Goal: Task Accomplishment & Management: Manage account settings

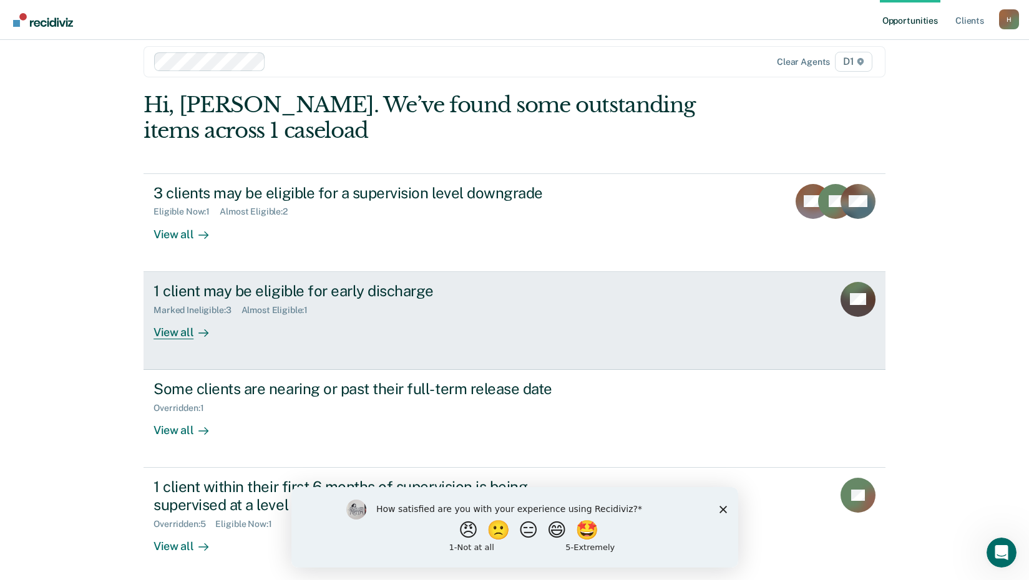
scroll to position [17, 0]
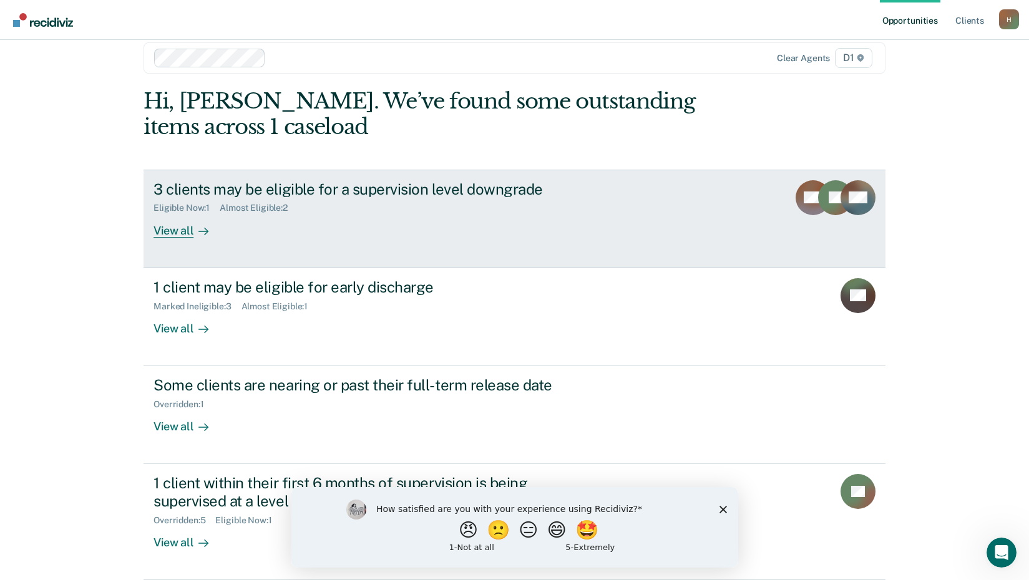
click at [363, 191] on div "3 clients may be eligible for a supervision level downgrade" at bounding box center [372, 189] width 438 height 18
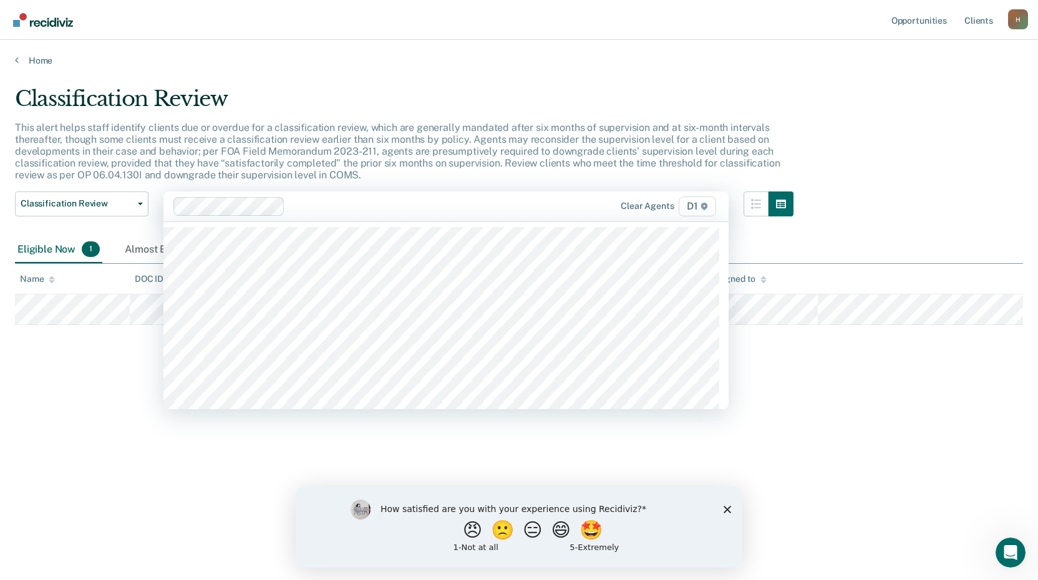
click at [946, 170] on div "Classification Review This alert helps staff identify clients due or overdue fo…" at bounding box center [519, 286] width 1008 height 400
click at [947, 170] on div "Classification Review This alert helps staff identify clients due or overdue fo…" at bounding box center [519, 286] width 1008 height 400
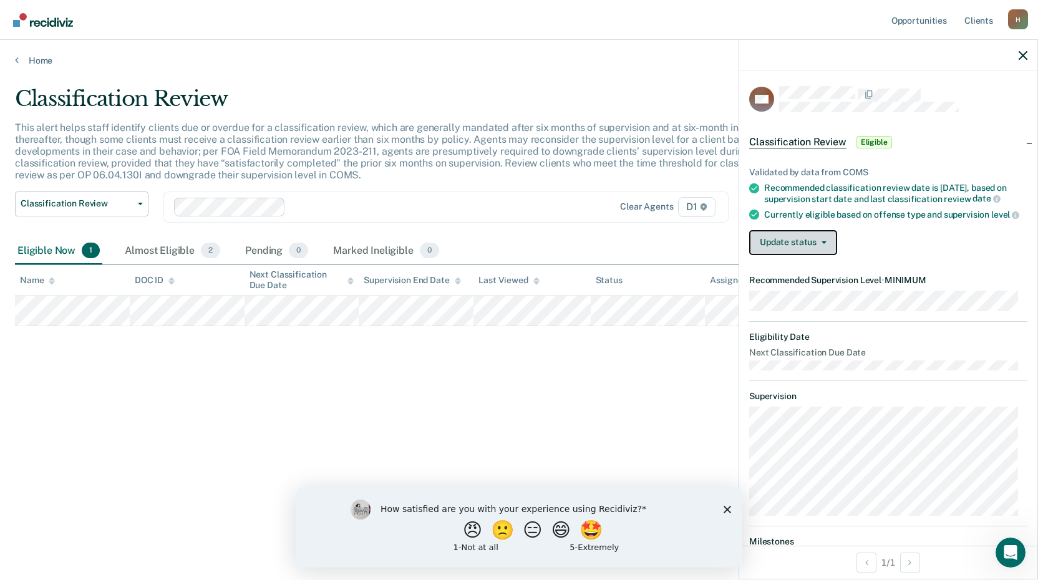
click at [825, 250] on button "Update status" at bounding box center [793, 242] width 88 height 25
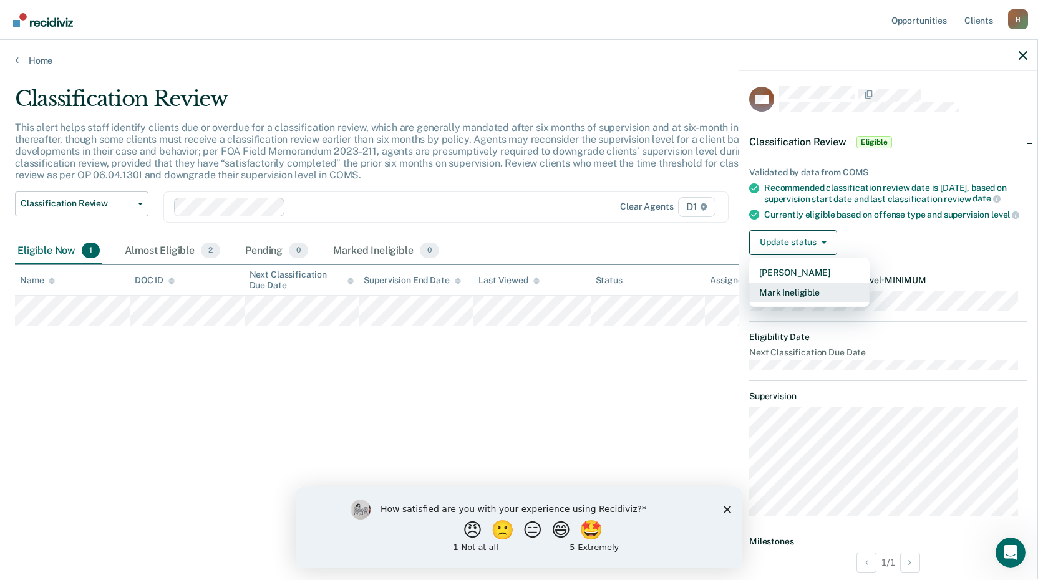
click at [793, 303] on button "Mark Ineligible" at bounding box center [809, 293] width 120 height 20
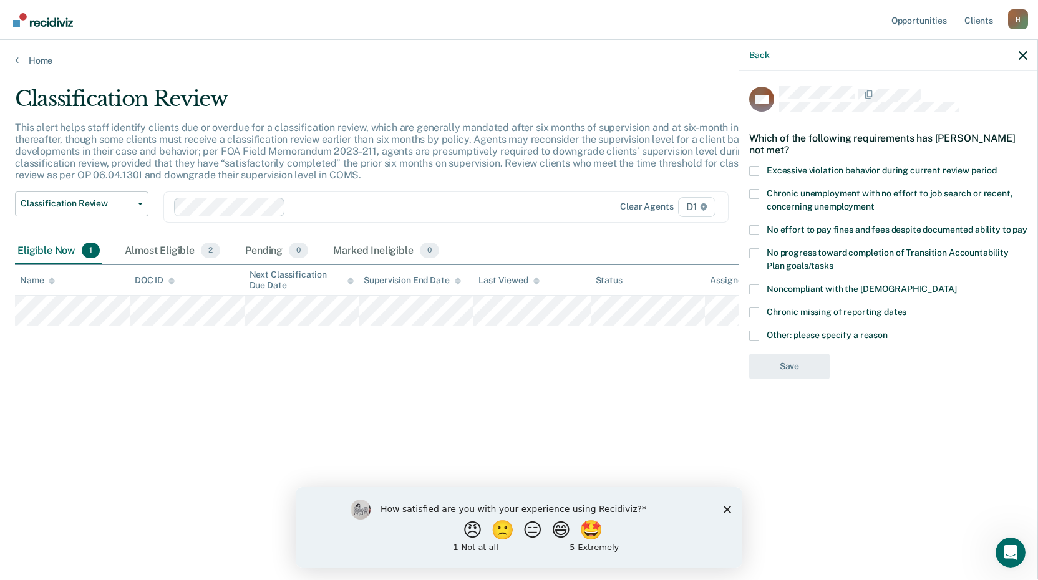
click at [753, 334] on span at bounding box center [754, 336] width 10 height 10
click at [888, 331] on input "Other: please specify a reason" at bounding box center [888, 331] width 0 height 0
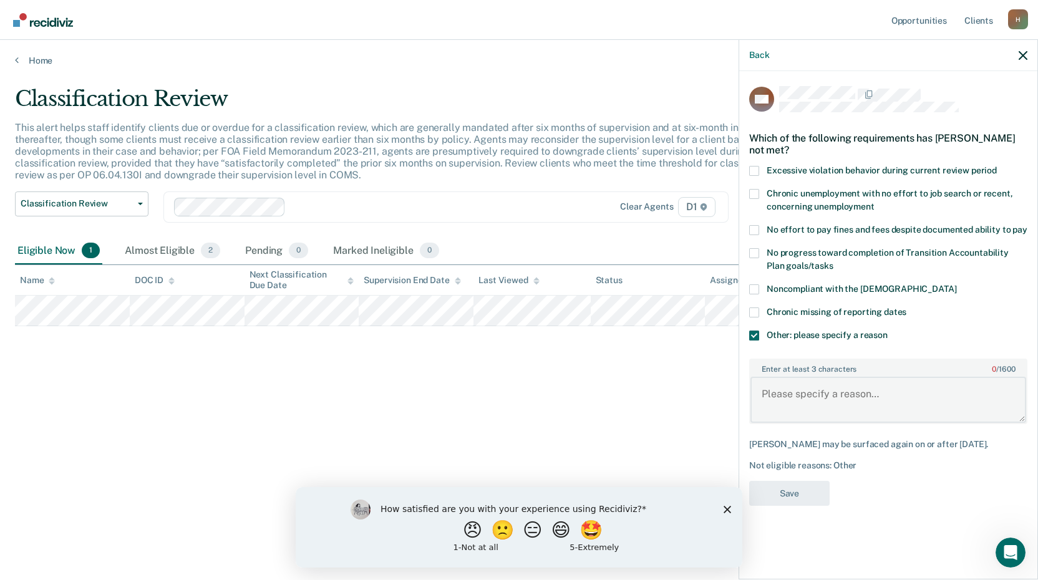
click at [785, 388] on textarea "Enter at least 3 characters 0 / 1600" at bounding box center [888, 400] width 276 height 46
type textarea "Drug case from [US_STATE]. Continue at medium"
click at [793, 482] on button "Save" at bounding box center [789, 494] width 80 height 26
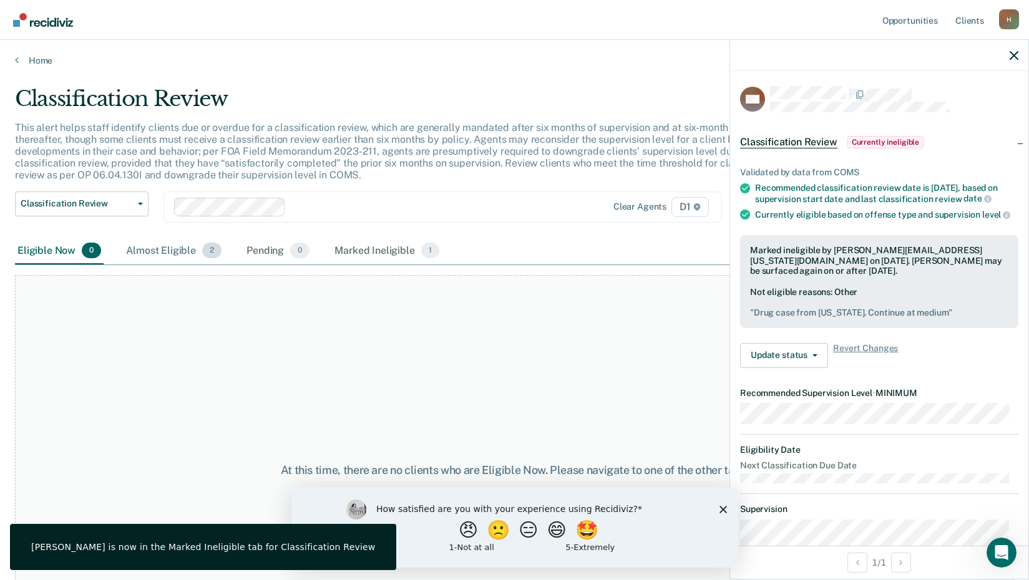
click at [165, 251] on div "Almost Eligible 2" at bounding box center [174, 251] width 100 height 27
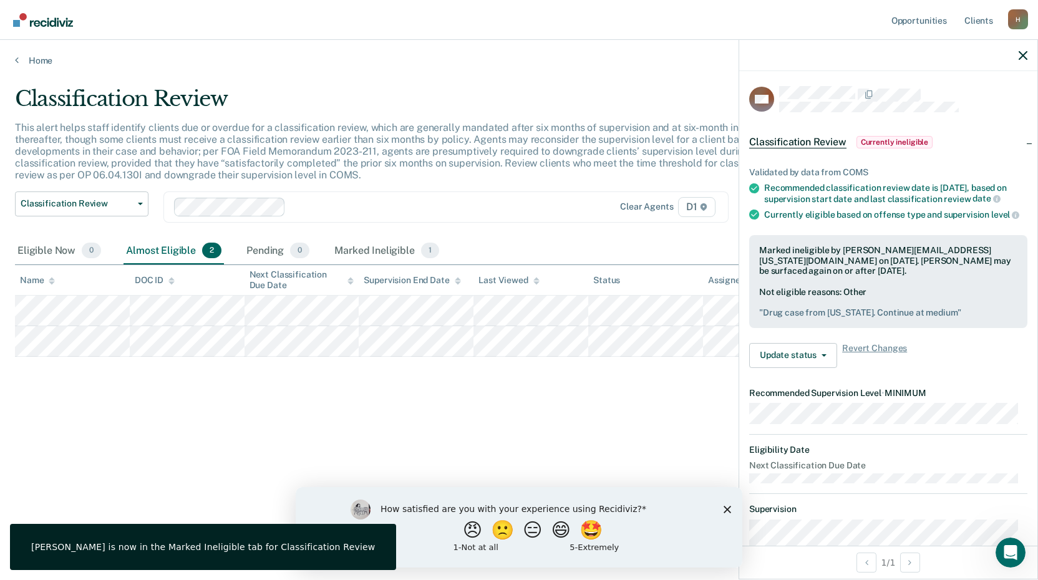
click at [655, 389] on div "Classification Review This alert helps staff identify clients due or overdue fo…" at bounding box center [519, 286] width 1008 height 400
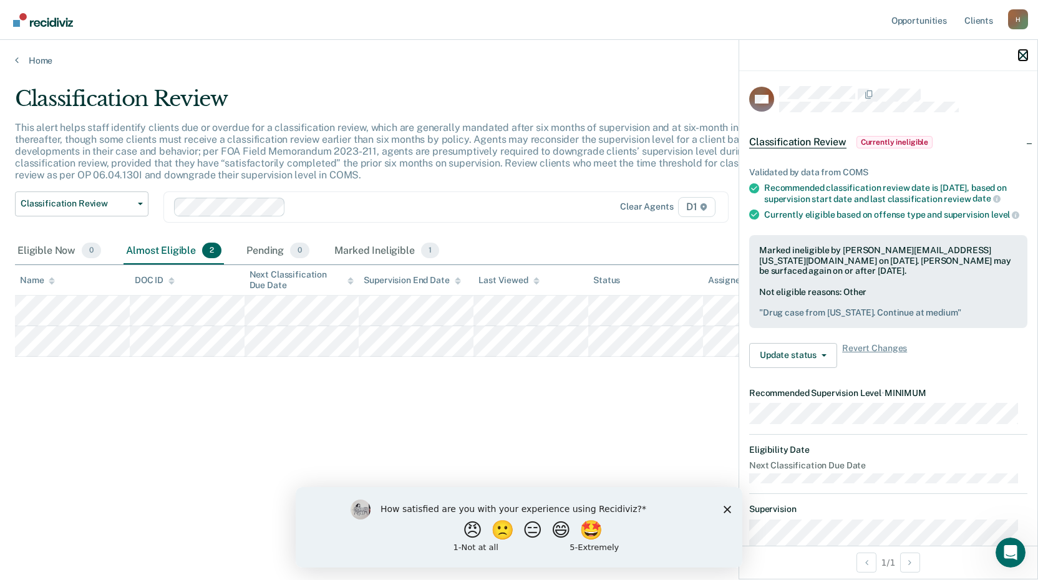
click at [1024, 57] on icon "button" at bounding box center [1023, 55] width 9 height 9
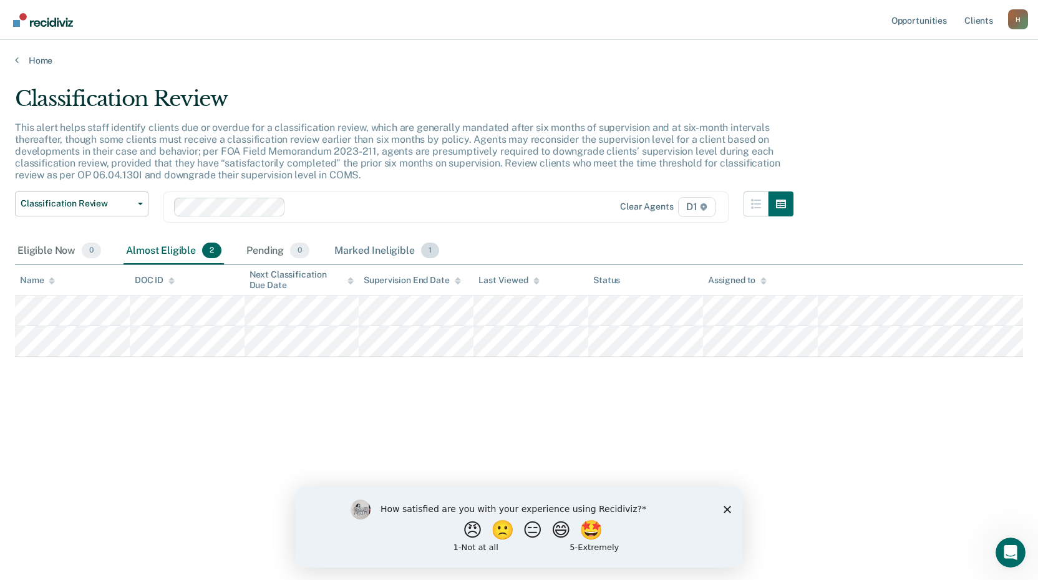
click at [369, 250] on div "Marked Ineligible 1" at bounding box center [387, 251] width 110 height 27
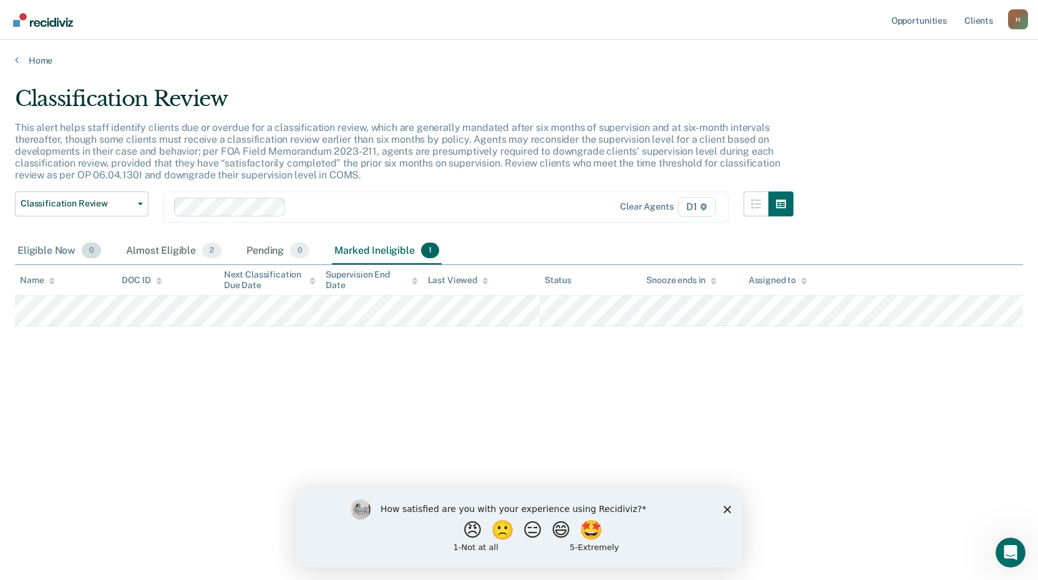
click at [39, 248] on div "Eligible Now 0" at bounding box center [59, 251] width 89 height 27
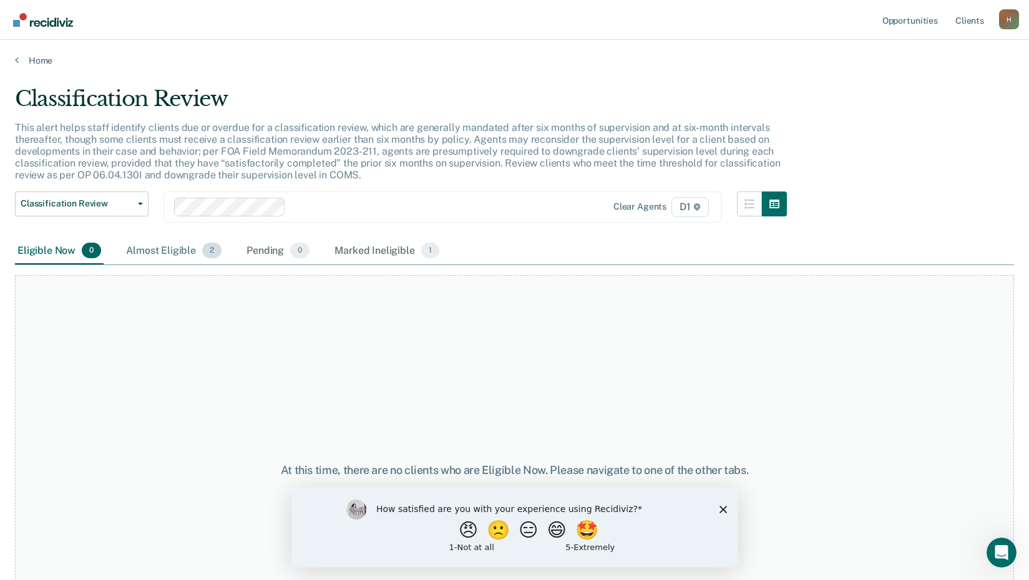
click at [158, 254] on div "Almost Eligible 2" at bounding box center [174, 251] width 100 height 27
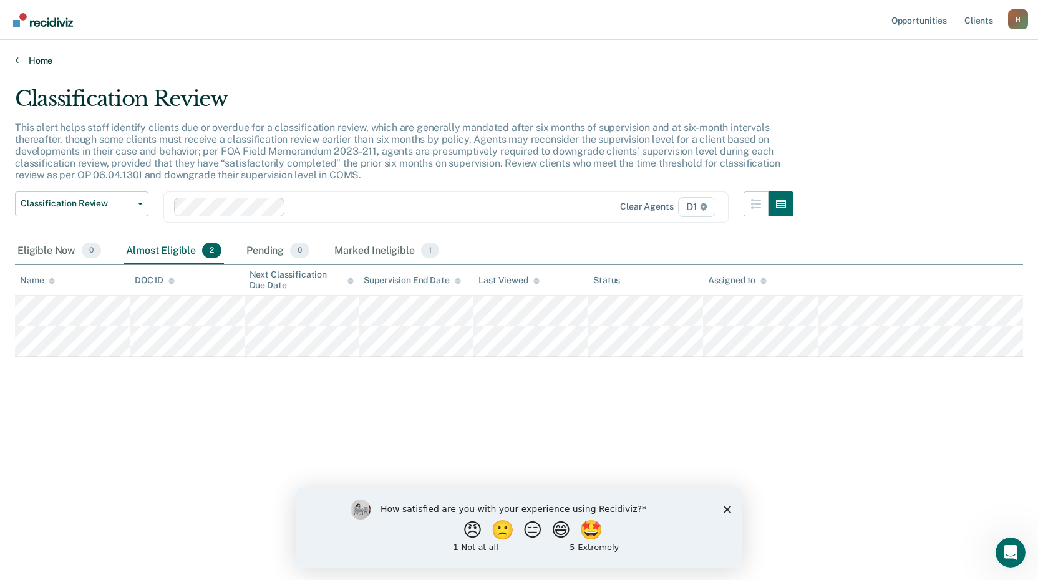
click at [15, 59] on icon at bounding box center [17, 60] width 4 height 10
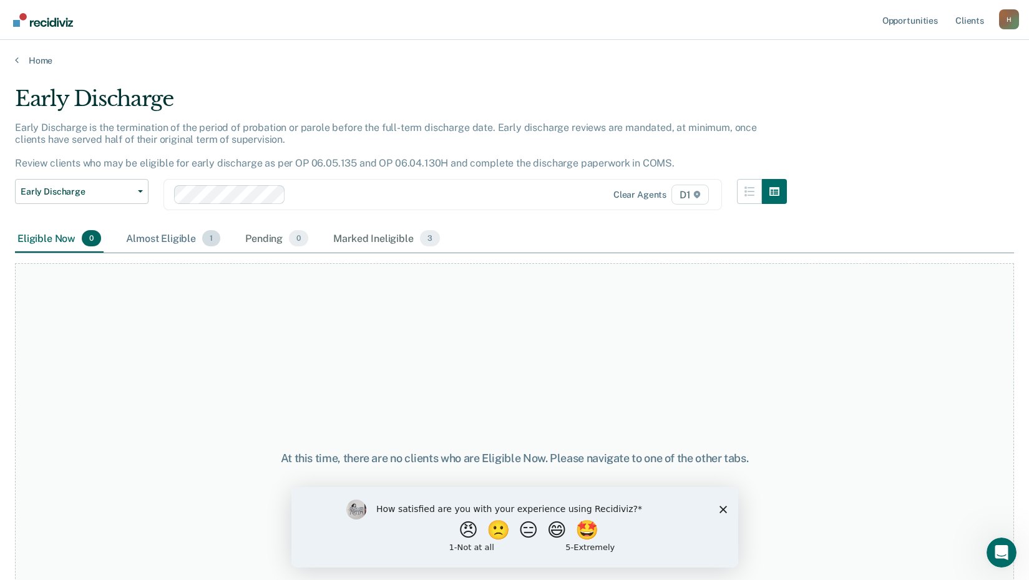
click at [174, 239] on div "Almost Eligible 1" at bounding box center [173, 238] width 99 height 27
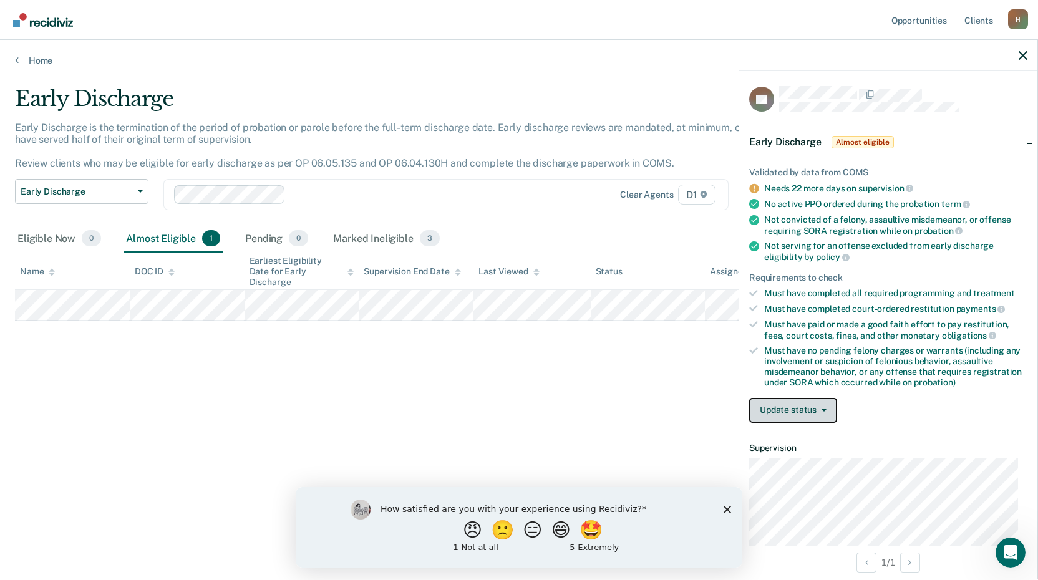
click at [823, 407] on button "Update status" at bounding box center [793, 410] width 88 height 25
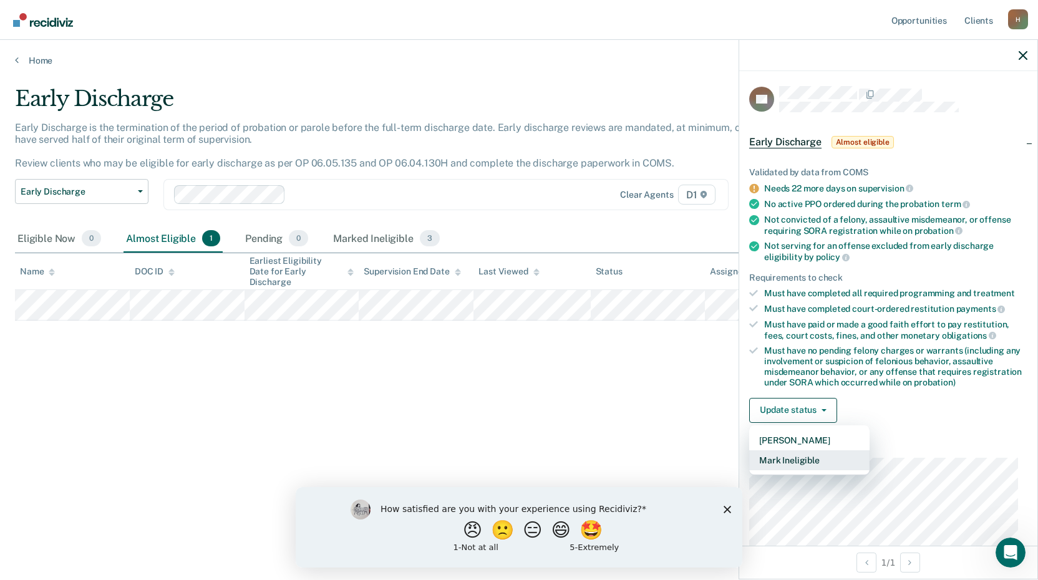
click at [797, 457] on button "Mark Ineligible" at bounding box center [809, 460] width 120 height 20
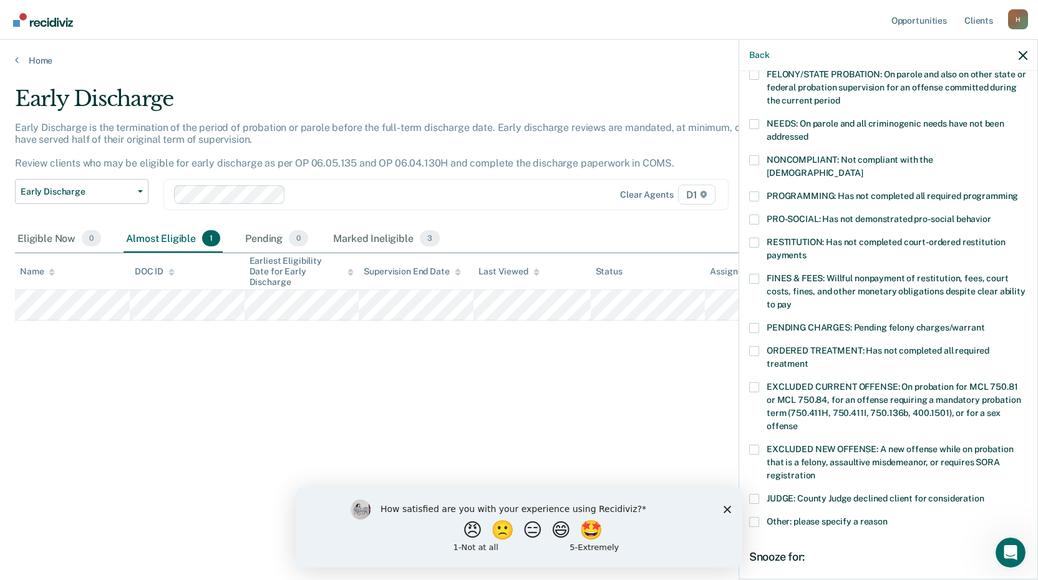
scroll to position [187, 0]
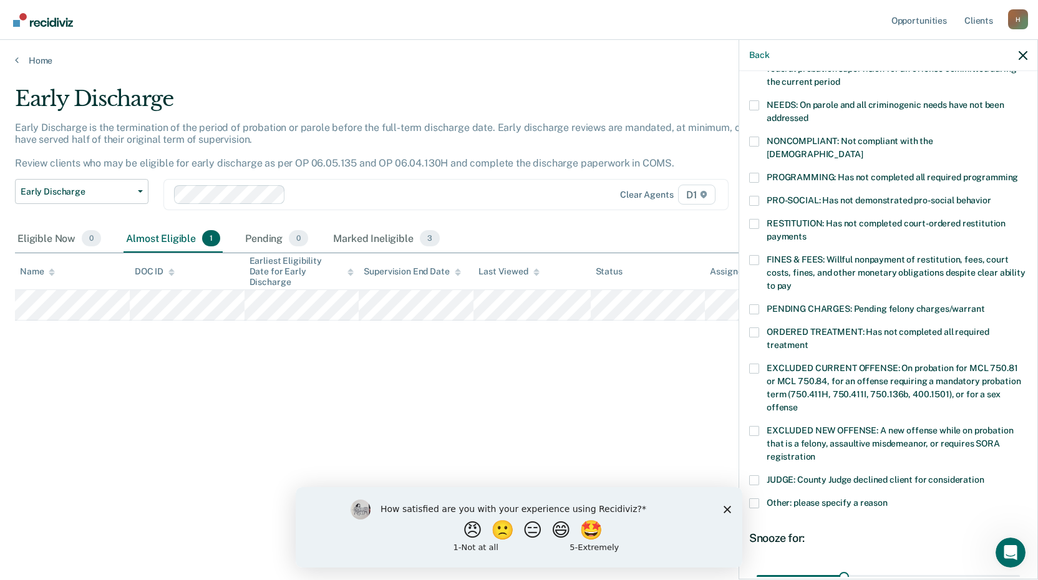
click at [756, 498] on span at bounding box center [754, 503] width 10 height 10
click at [888, 498] on input "Other: please specify a reason" at bounding box center [888, 498] width 0 height 0
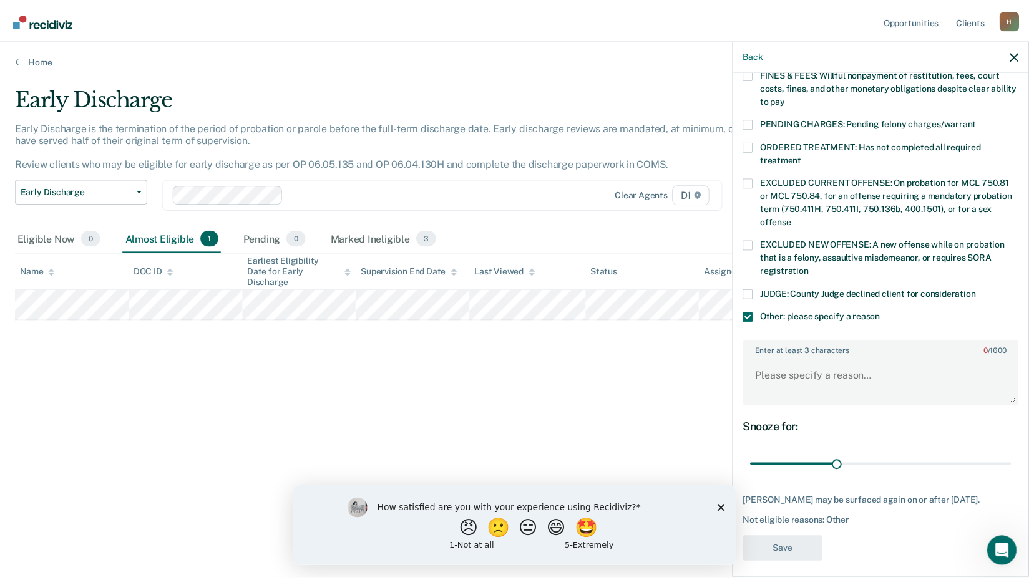
scroll to position [374, 0]
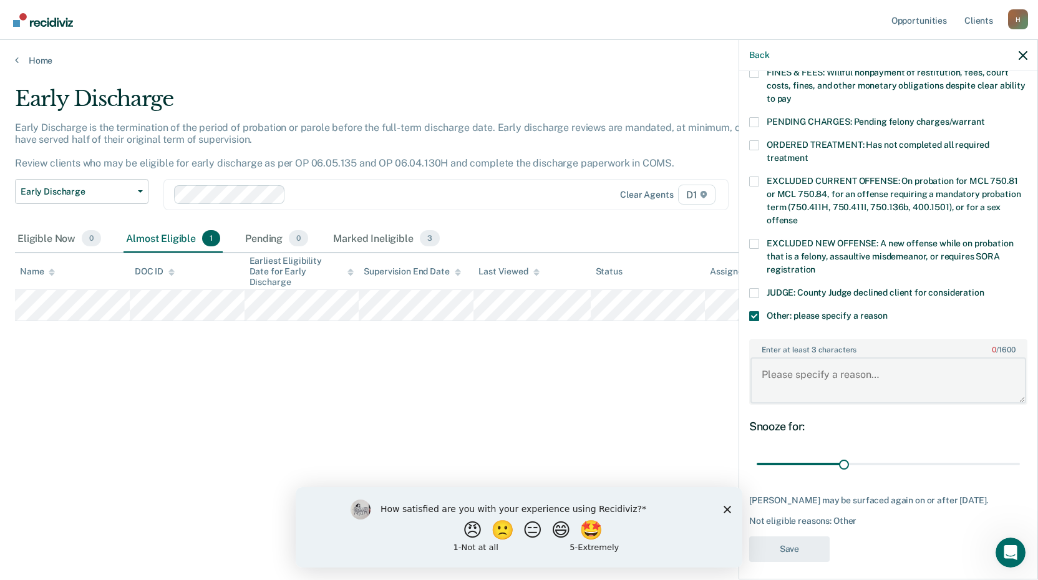
click at [797, 357] on textarea "Enter at least 3 characters 0 / 1600" at bounding box center [888, 380] width 276 height 46
type textarea "Drug court case"
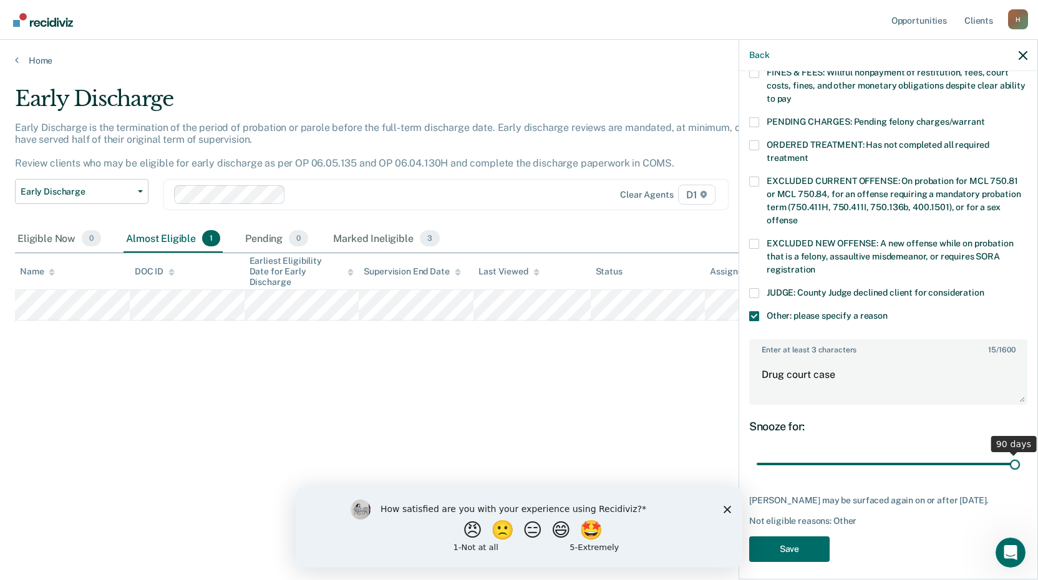
drag, startPoint x: 838, startPoint y: 450, endPoint x: 1029, endPoint y: 451, distance: 190.3
type input "90"
click at [1020, 453] on input "range" at bounding box center [888, 464] width 263 height 22
click at [810, 544] on button "Save" at bounding box center [789, 549] width 80 height 26
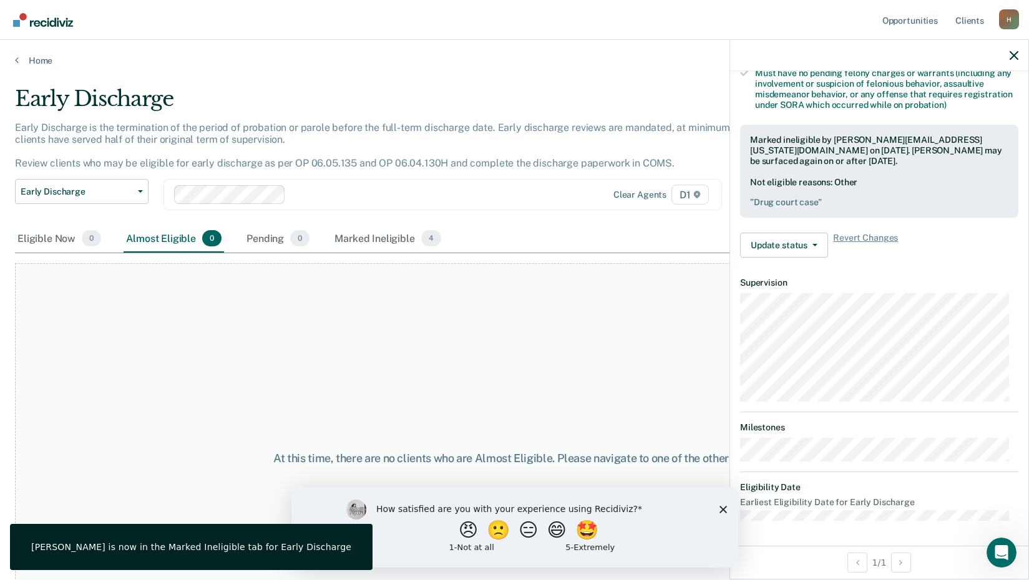
scroll to position [276, 0]
click at [38, 62] on link "Home" at bounding box center [514, 60] width 999 height 11
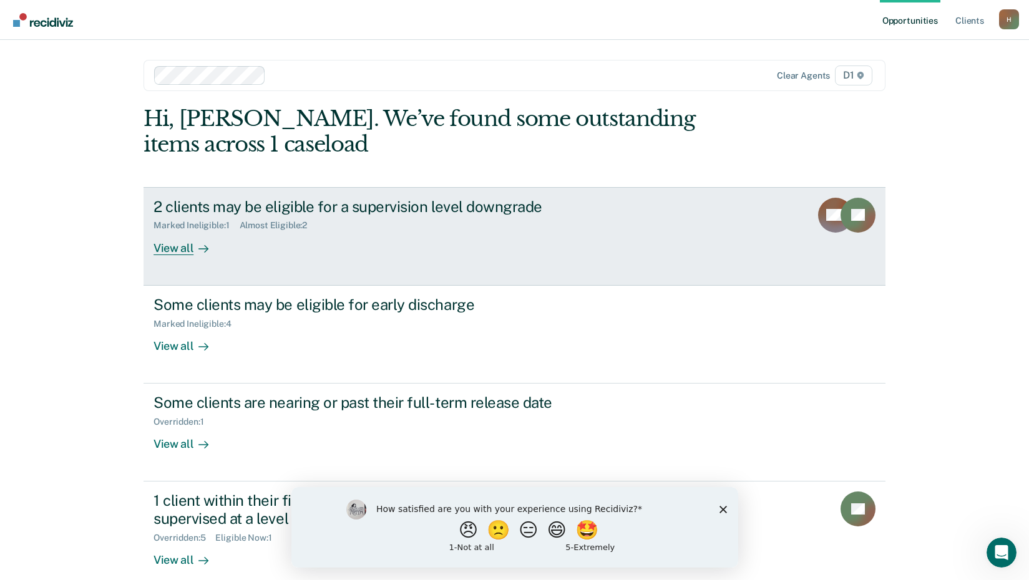
click at [170, 250] on div "View all" at bounding box center [188, 243] width 70 height 24
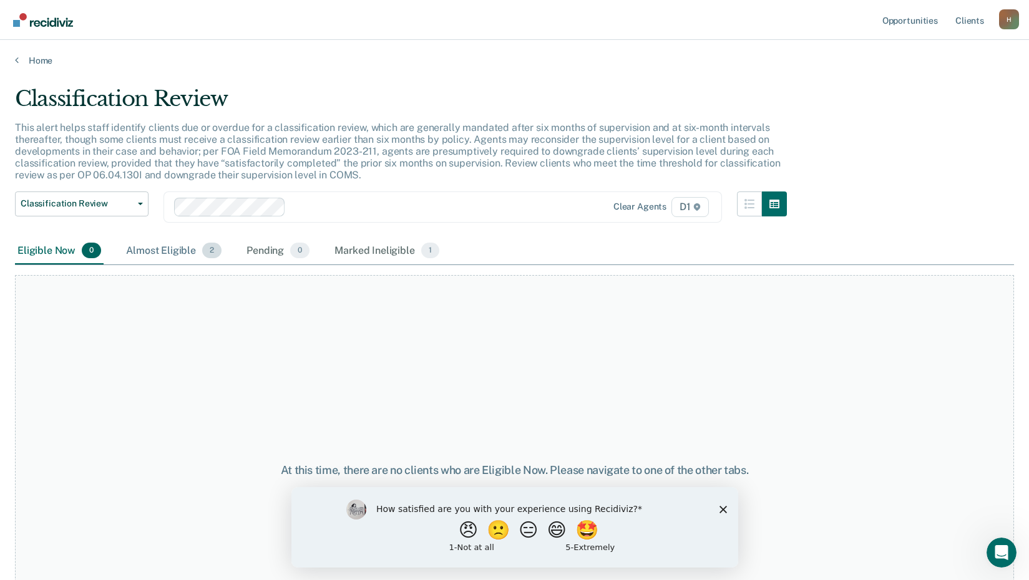
click at [170, 251] on div "Almost Eligible 2" at bounding box center [174, 251] width 100 height 27
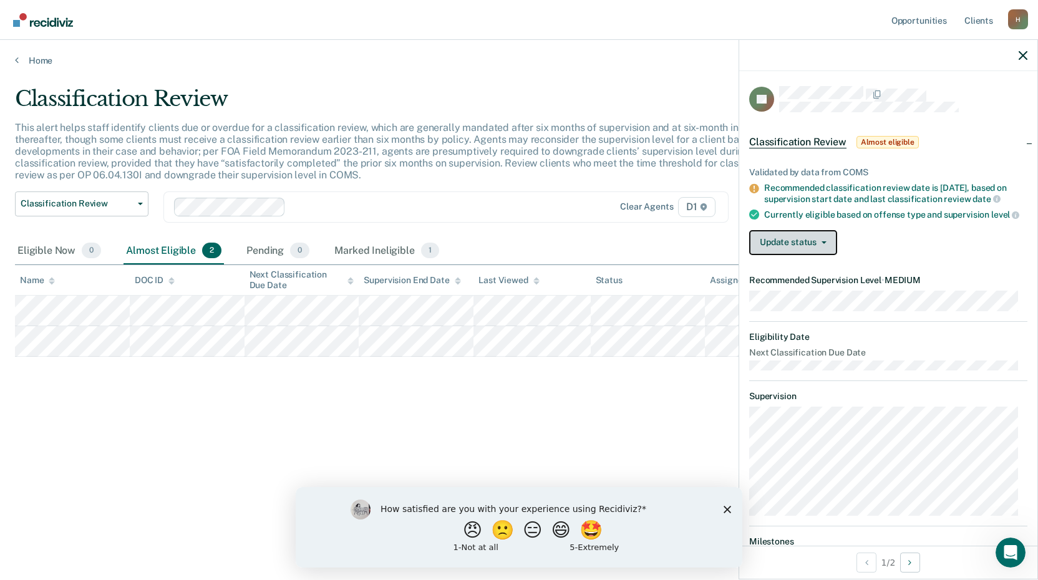
click at [822, 255] on button "Update status" at bounding box center [793, 242] width 88 height 25
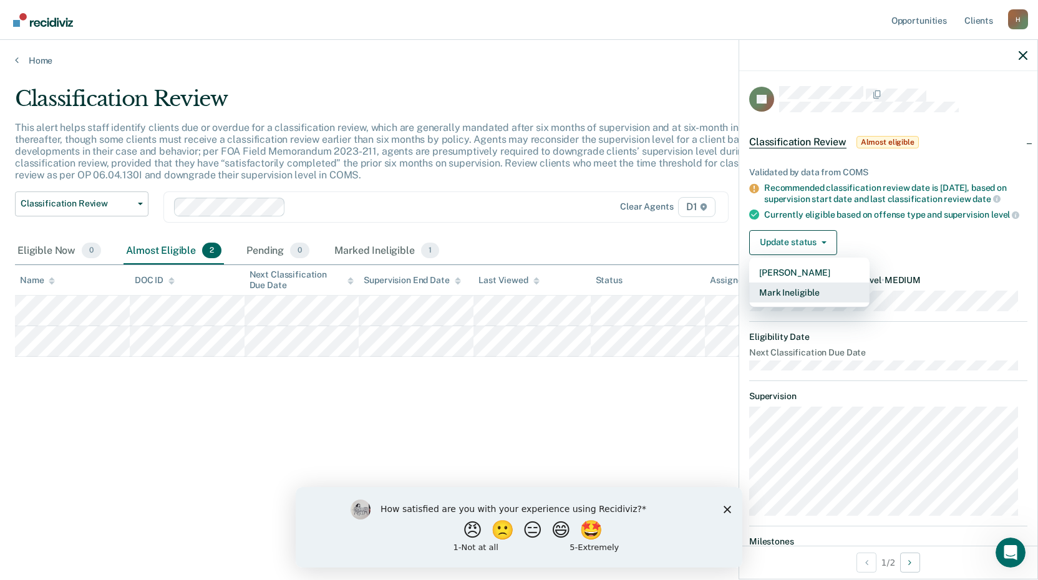
click at [787, 303] on button "Mark Ineligible" at bounding box center [809, 293] width 120 height 20
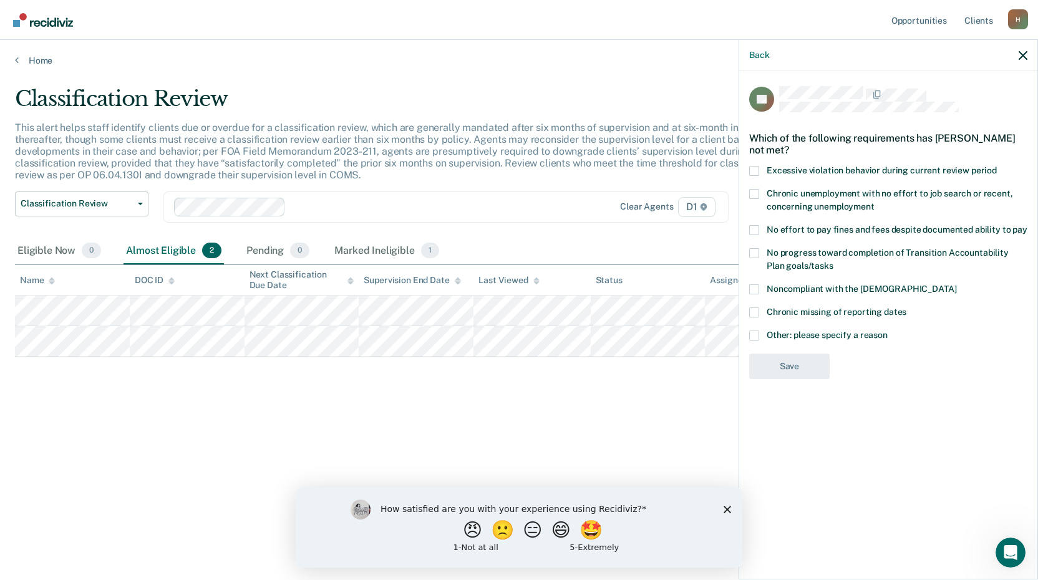
click at [753, 333] on span at bounding box center [754, 336] width 10 height 10
click at [888, 331] on input "Other: please specify a reason" at bounding box center [888, 331] width 0 height 0
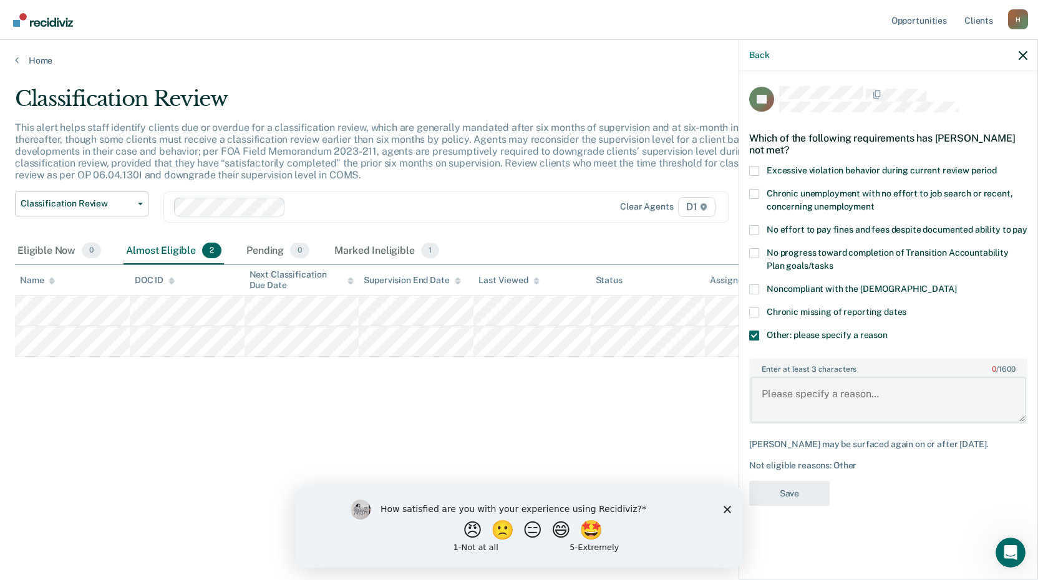
click at [795, 397] on textarea "Enter at least 3 characters 0 / 1600" at bounding box center [888, 400] width 276 height 46
type textarea "Drug court case"
click at [795, 502] on button "Save" at bounding box center [789, 494] width 80 height 26
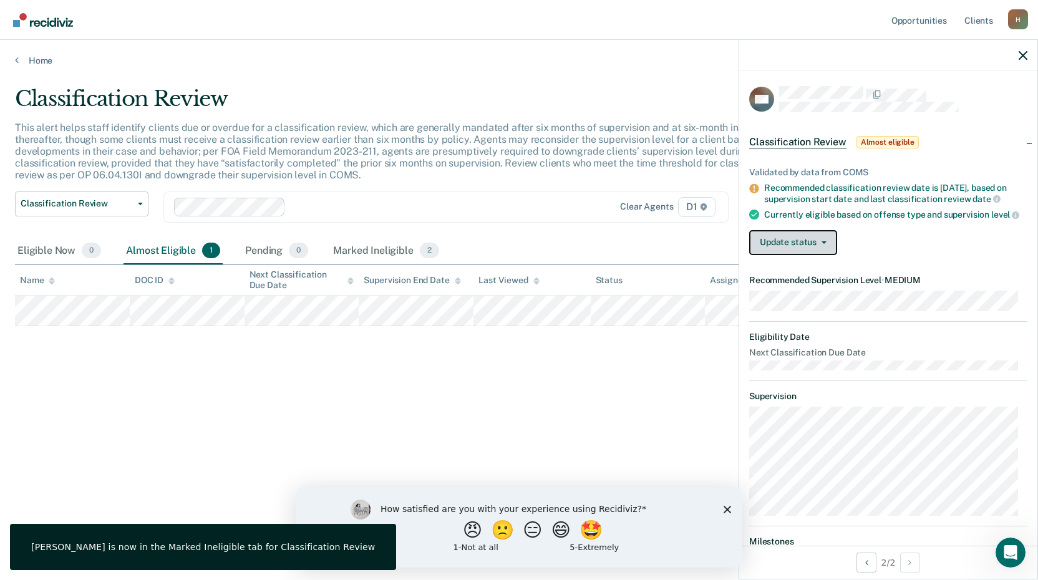
click at [805, 250] on button "Update status" at bounding box center [793, 242] width 88 height 25
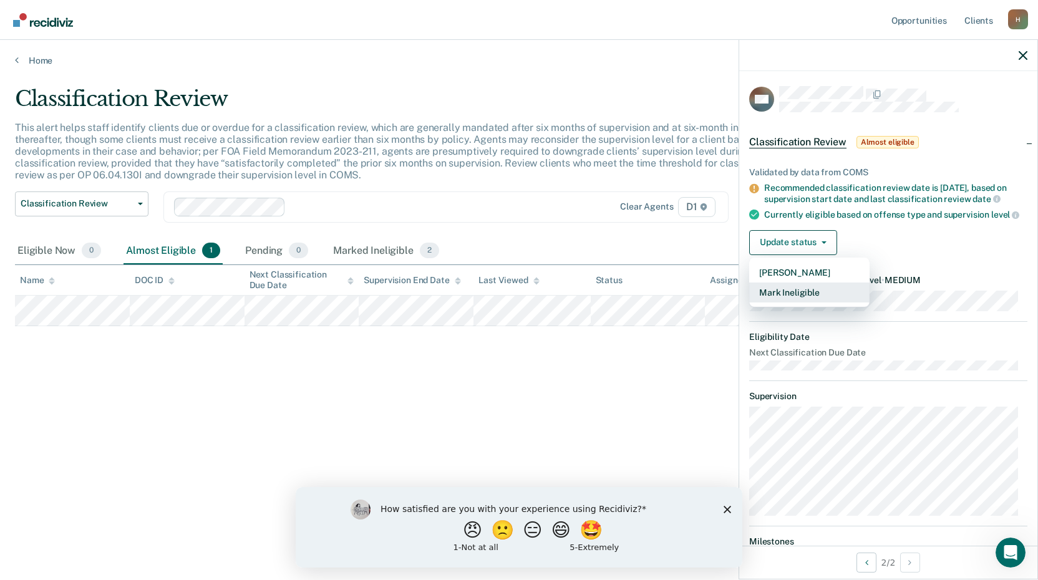
click at [797, 303] on button "Mark Ineligible" at bounding box center [809, 293] width 120 height 20
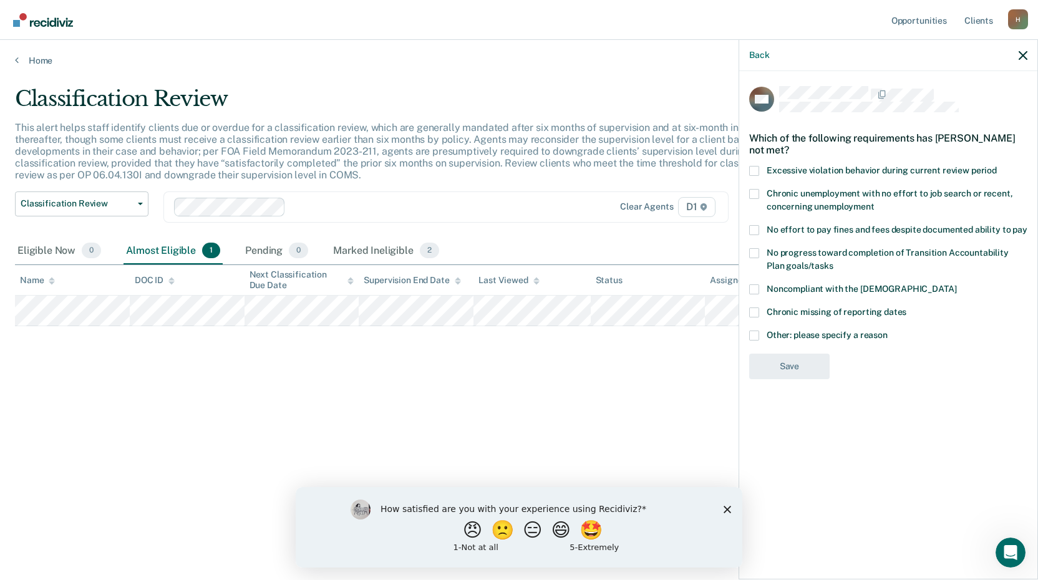
click at [762, 337] on label "Other: please specify a reason" at bounding box center [888, 337] width 278 height 13
click at [888, 331] on input "Other: please specify a reason" at bounding box center [888, 331] width 0 height 0
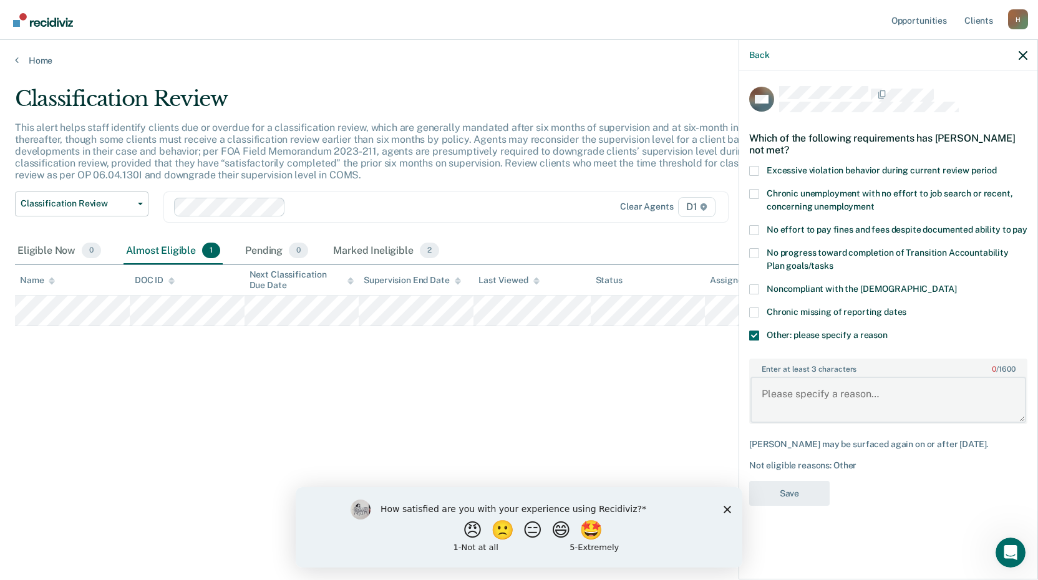
click at [813, 395] on textarea "Enter at least 3 characters 0 / 1600" at bounding box center [888, 400] width 276 height 46
type textarea "Drug court case"
click at [780, 495] on button "Save" at bounding box center [789, 494] width 80 height 26
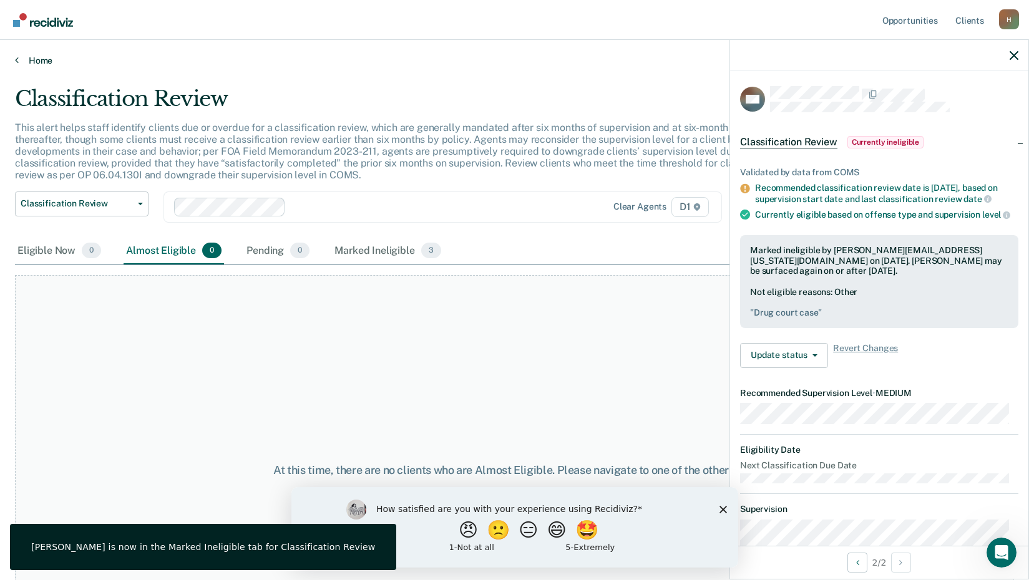
click at [39, 59] on link "Home" at bounding box center [514, 60] width 999 height 11
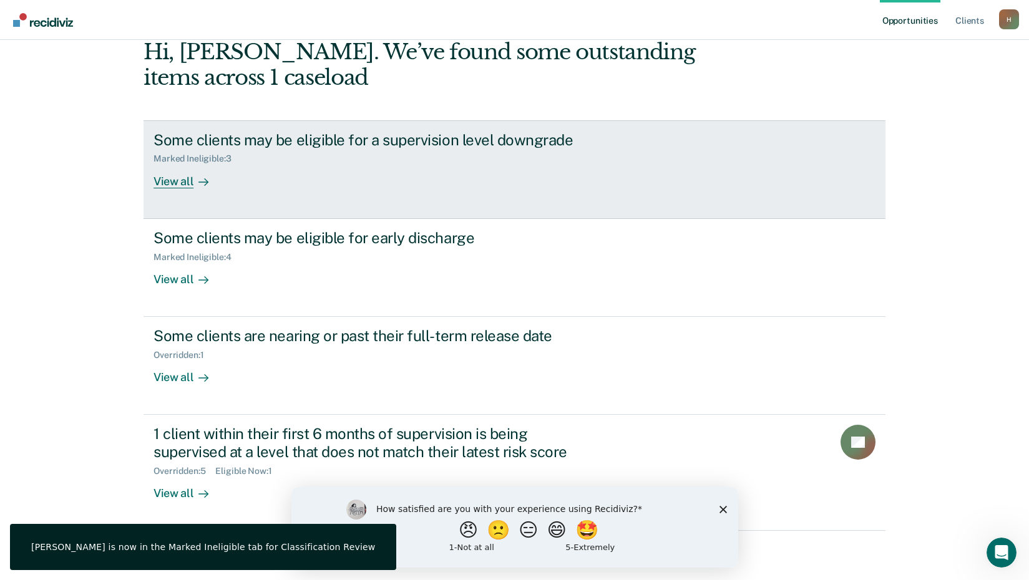
scroll to position [67, 0]
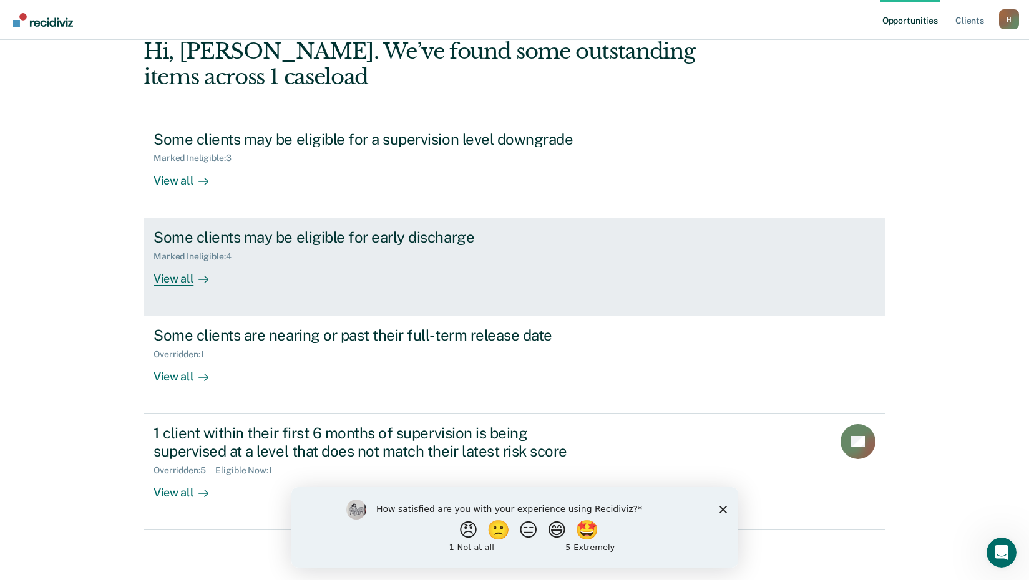
click at [202, 240] on div "Some clients may be eligible for early discharge" at bounding box center [372, 237] width 438 height 18
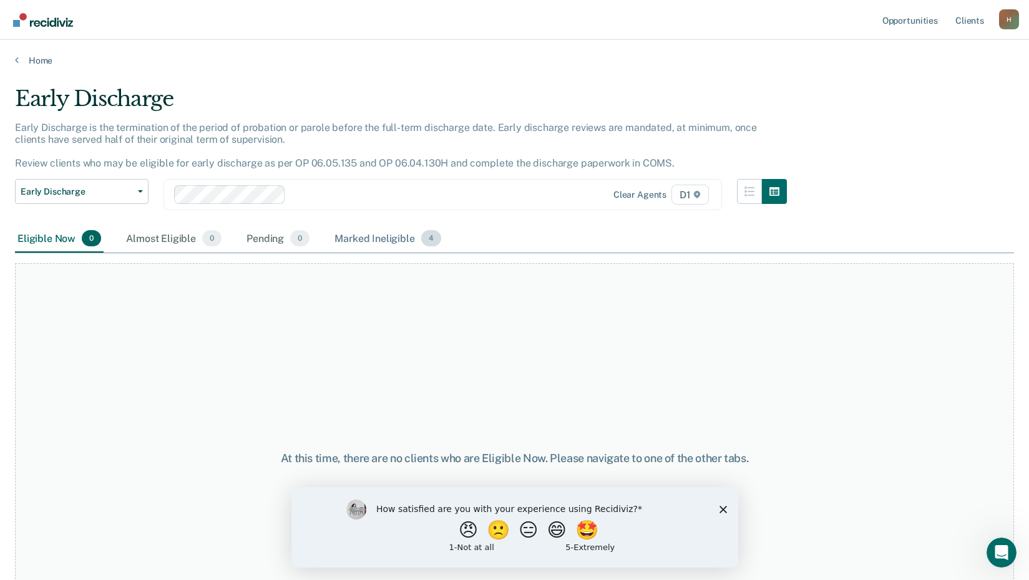
click at [386, 236] on div "Marked Ineligible 4" at bounding box center [388, 238] width 112 height 27
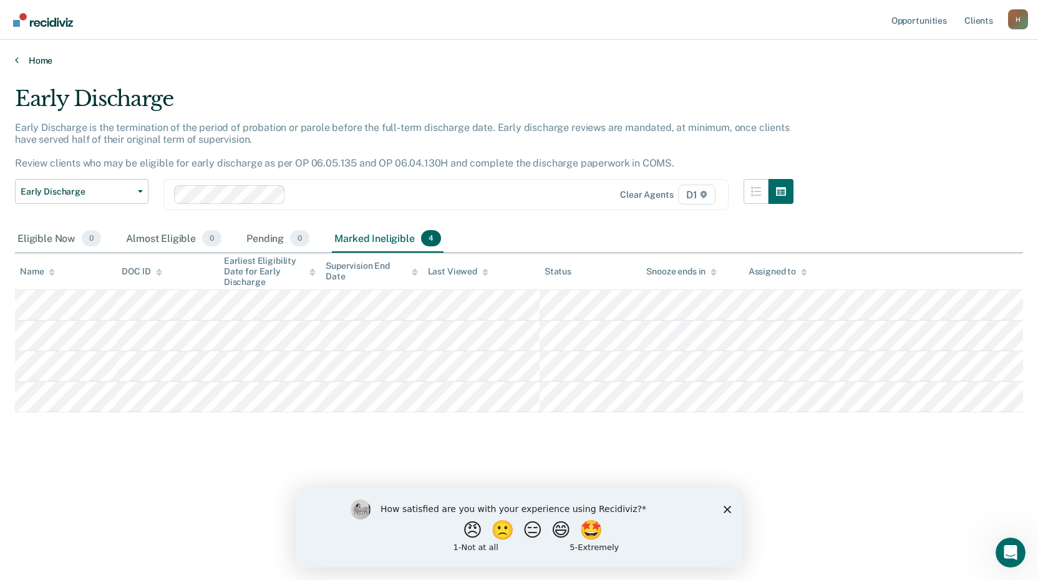
click at [43, 62] on link "Home" at bounding box center [519, 60] width 1008 height 11
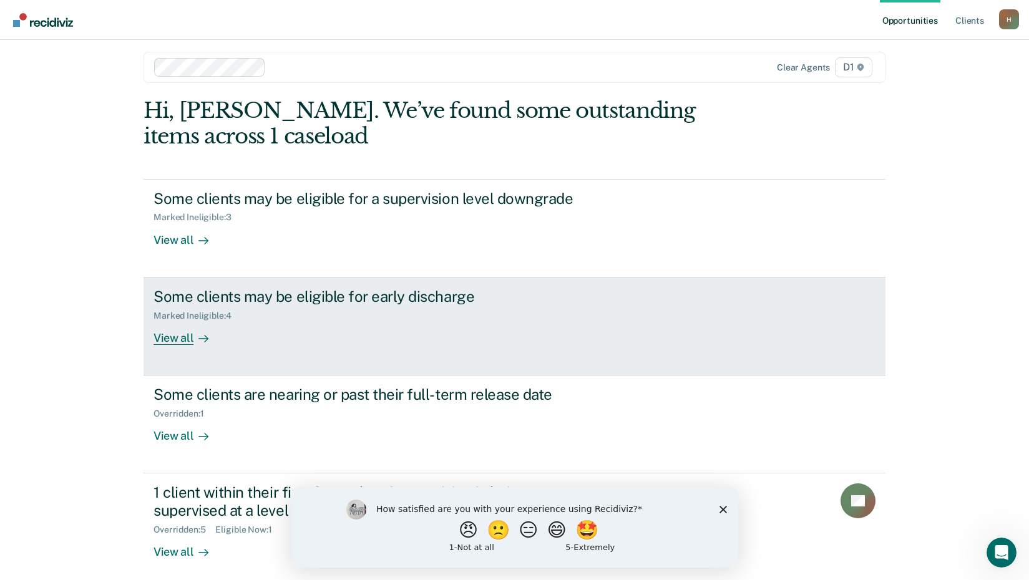
scroll to position [67, 0]
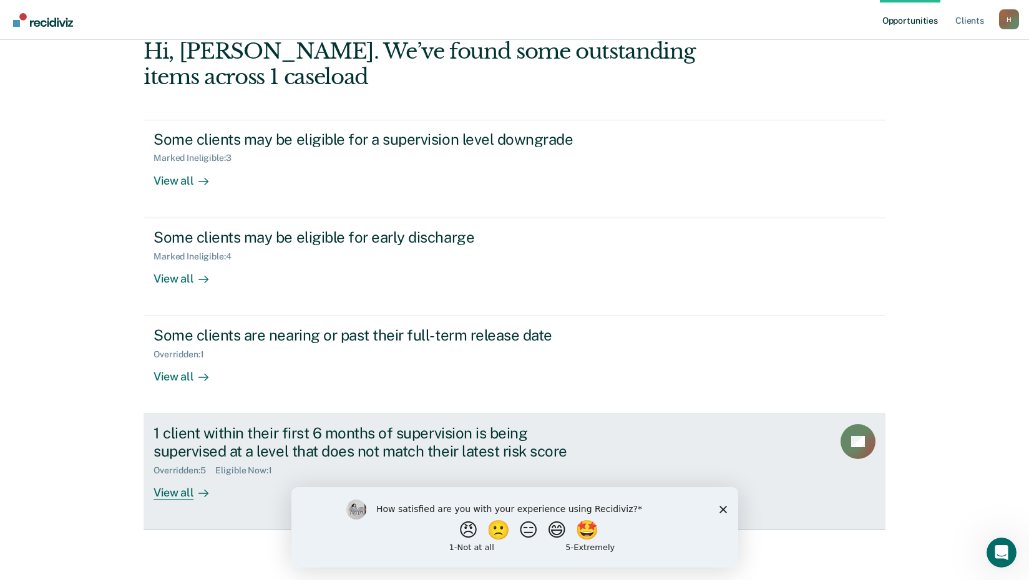
click at [279, 433] on div "1 client within their first 6 months of supervision is being supervised at a le…" at bounding box center [372, 442] width 438 height 36
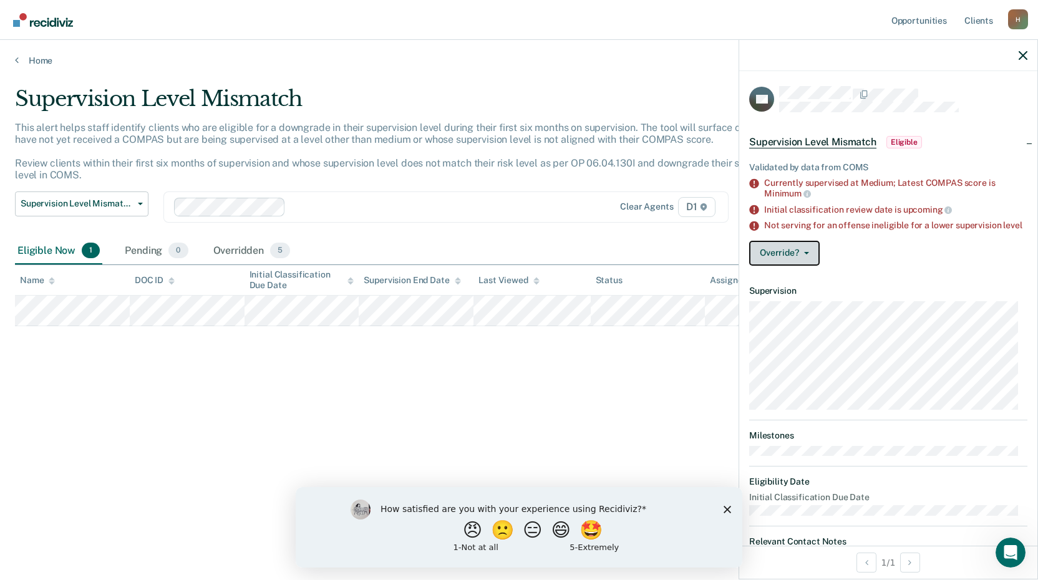
click at [808, 259] on button "Override?" at bounding box center [784, 253] width 70 height 25
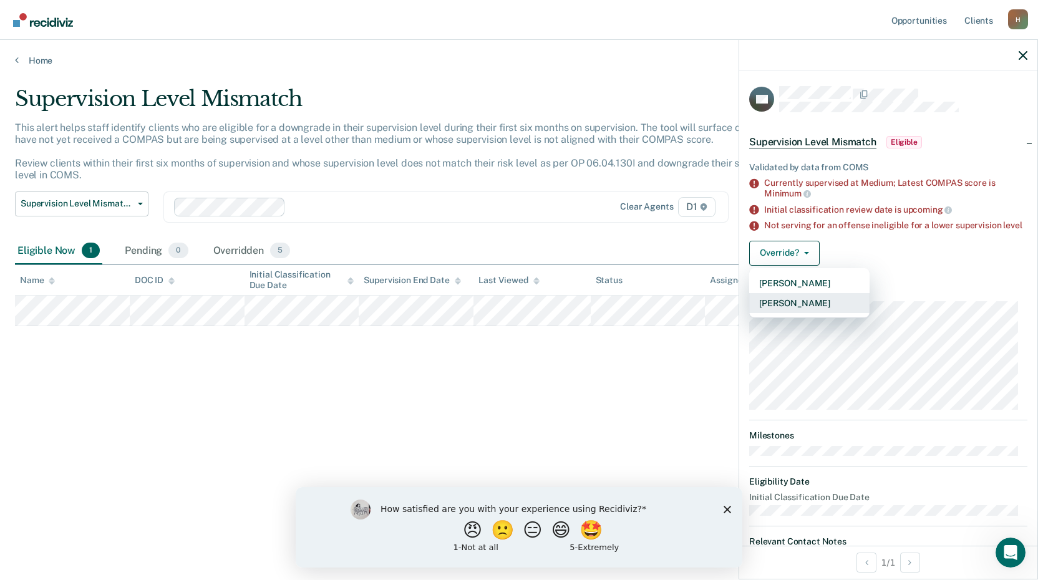
click at [812, 313] on button "[PERSON_NAME]" at bounding box center [809, 303] width 120 height 20
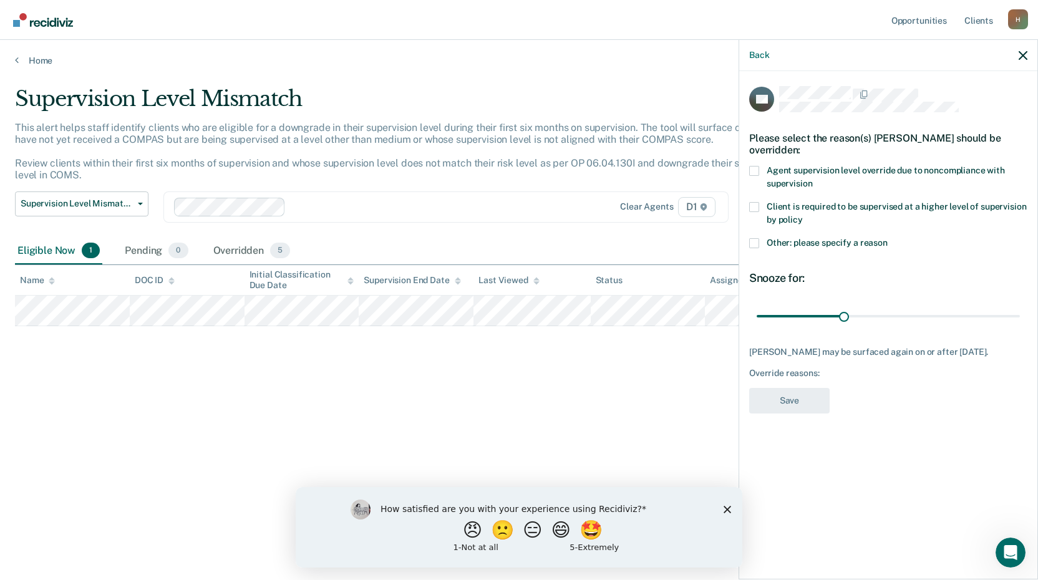
click at [754, 242] on span at bounding box center [754, 243] width 10 height 10
click at [888, 238] on input "Other: please specify a reason" at bounding box center [888, 238] width 0 height 0
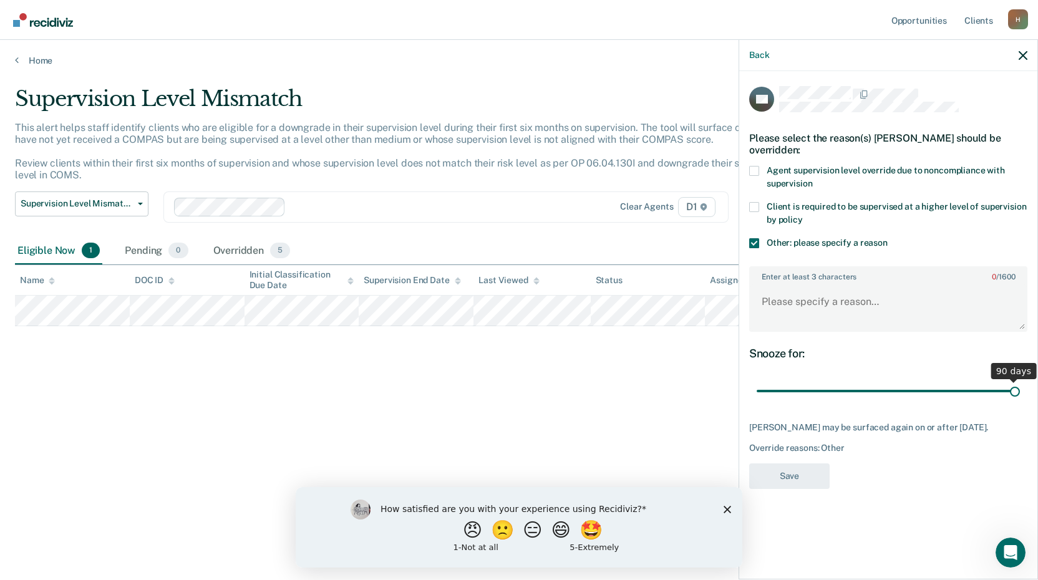
drag, startPoint x: 842, startPoint y: 390, endPoint x: 1137, endPoint y: 391, distance: 294.4
type input "90"
click at [1020, 391] on input "range" at bounding box center [888, 391] width 263 height 22
click at [802, 306] on textarea "Enter at least 3 characters 0 / 1600" at bounding box center [888, 307] width 276 height 46
type textarea "D"
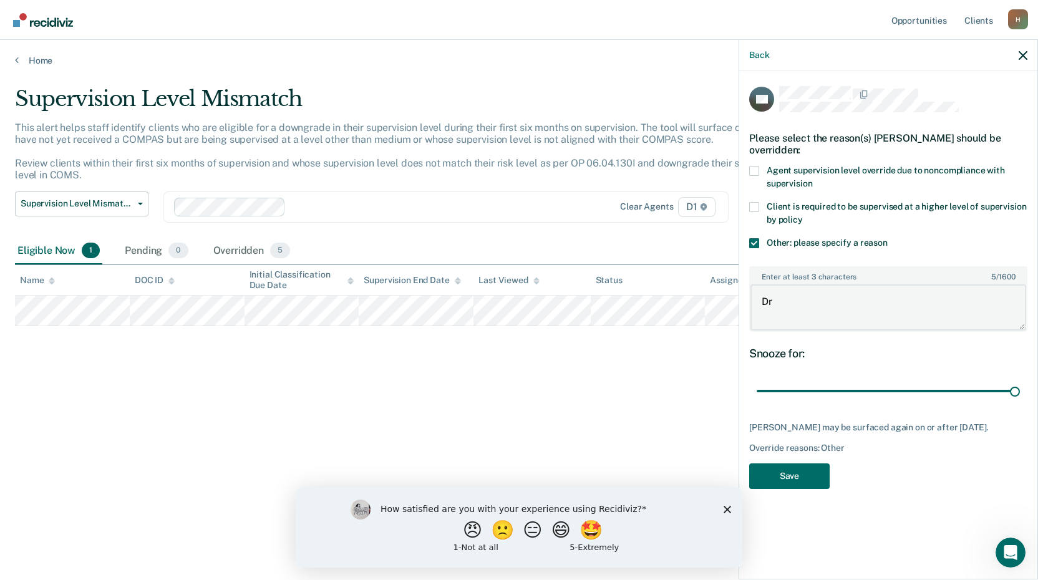
type textarea "D"
type textarea "ICOTS drug case"
click at [783, 470] on button "Save" at bounding box center [789, 476] width 80 height 26
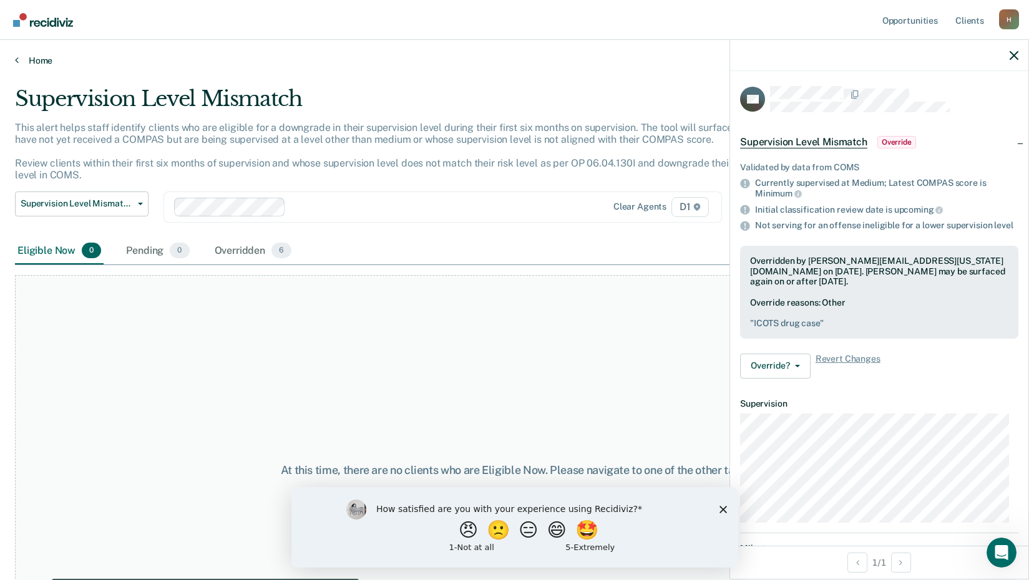
click at [37, 62] on link "Home" at bounding box center [514, 60] width 999 height 11
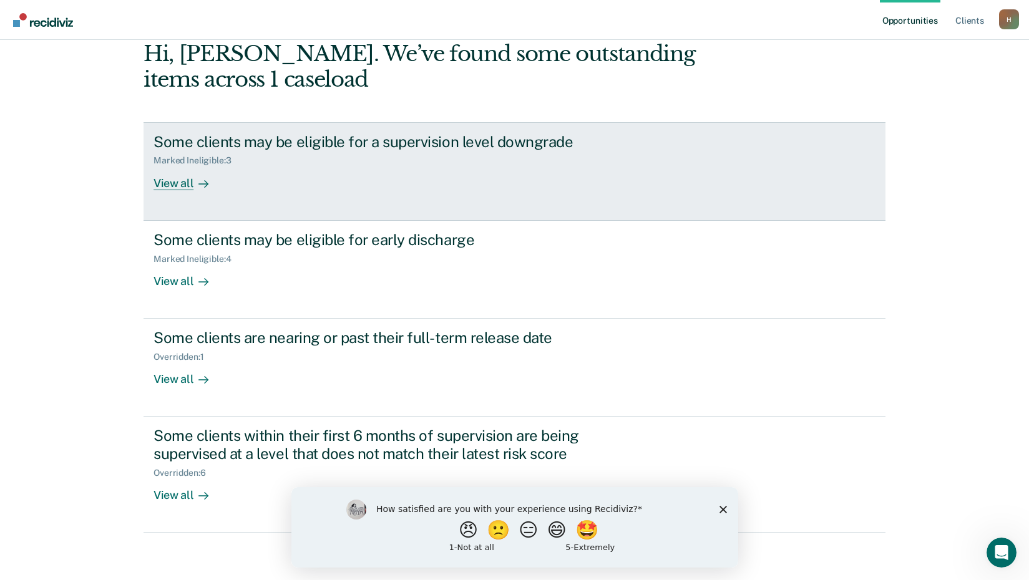
scroll to position [67, 0]
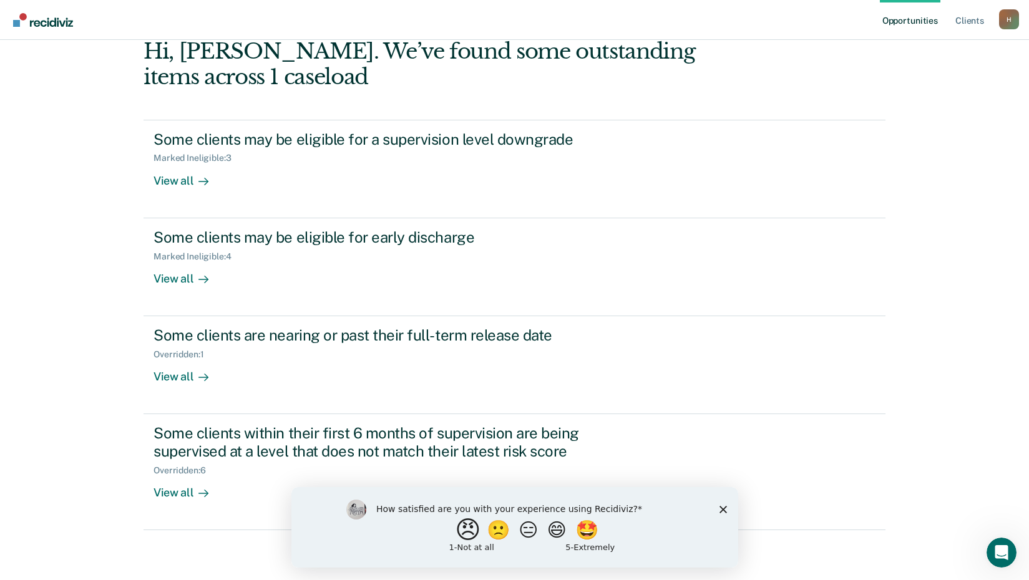
click at [455, 535] on button "😠" at bounding box center [468, 529] width 29 height 25
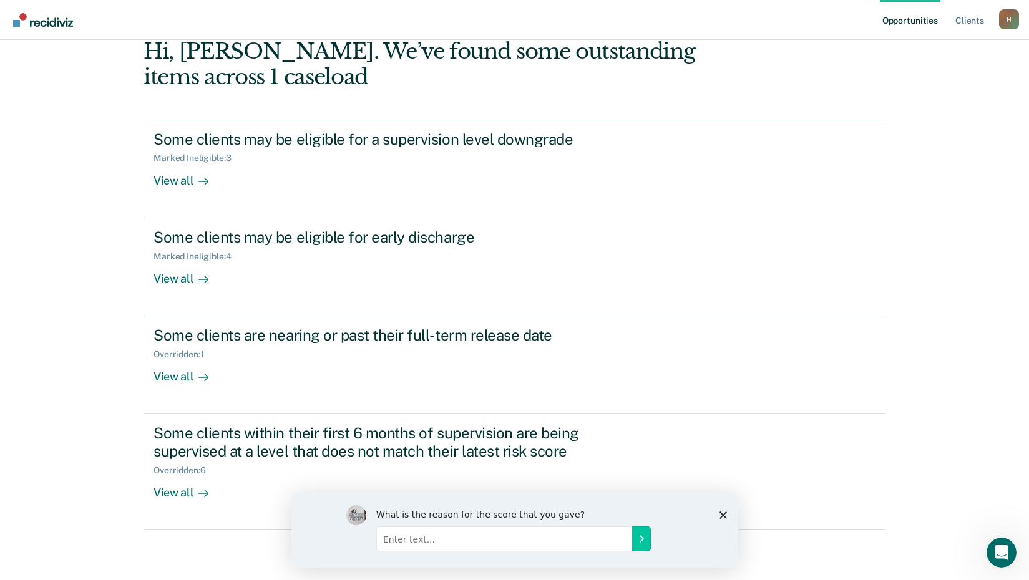
drag, startPoint x: 439, startPoint y: 541, endPoint x: 1264, endPoint y: 912, distance: 905.2
click at [439, 541] on input "Enter text..." at bounding box center [504, 538] width 256 height 25
click at [538, 540] on input "This program is not useful to me" at bounding box center [504, 538] width 256 height 25
type input "This program is not useful to me."
click at [639, 542] on icon "Submit your response" at bounding box center [641, 538] width 10 height 10
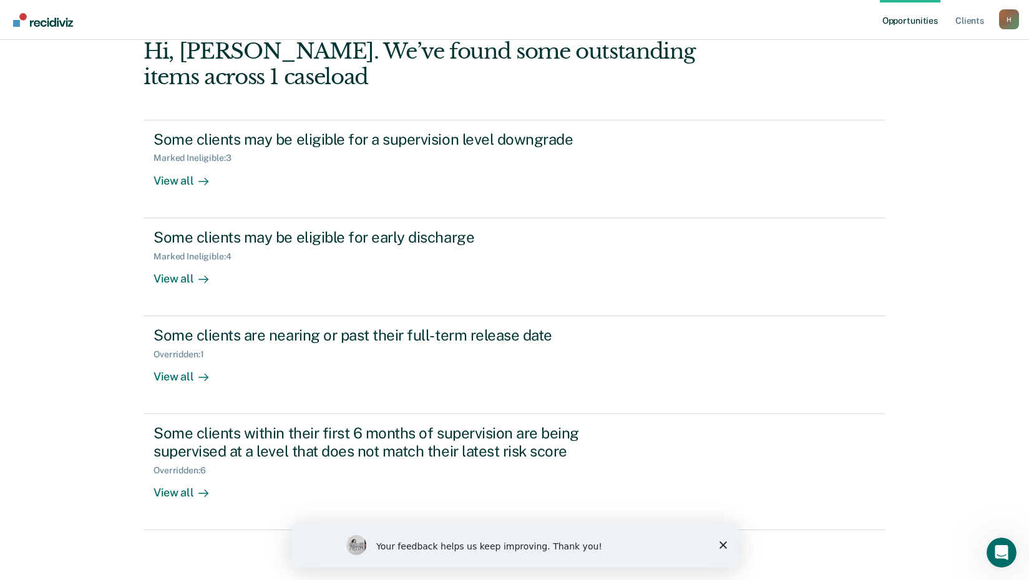
click at [720, 546] on polygon "Close survey" at bounding box center [722, 544] width 7 height 7
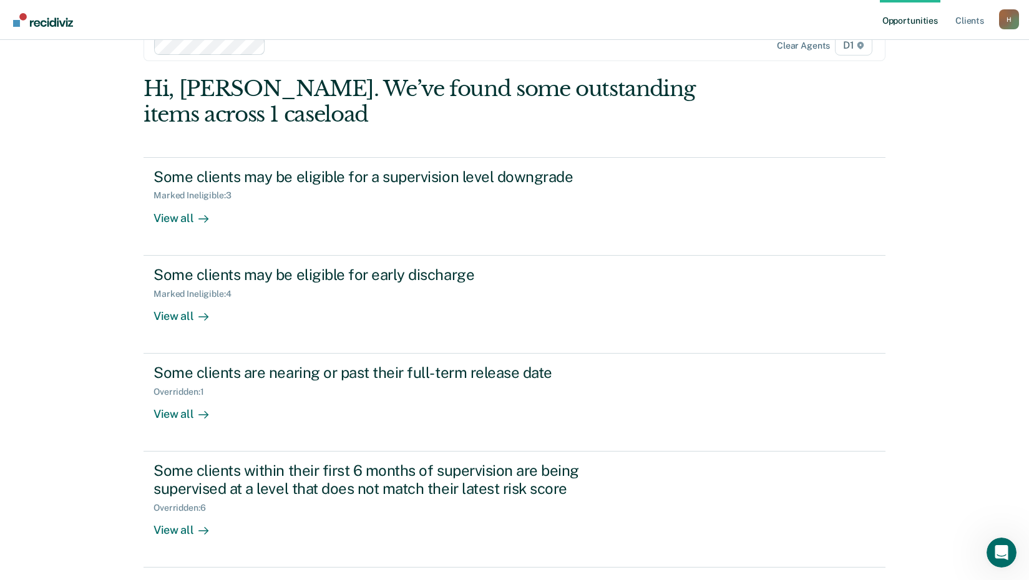
scroll to position [0, 0]
